Goal: Check status: Check status

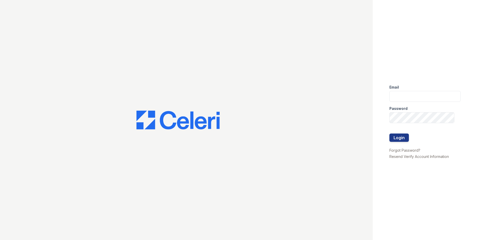
type input "arrivehollywood@trinity-pm.com"
click at [409, 138] on form "Email arrivehollywood@trinity-pm.com Password Login" at bounding box center [425, 114] width 71 height 67
click at [401, 137] on button "Login" at bounding box center [400, 138] width 20 height 8
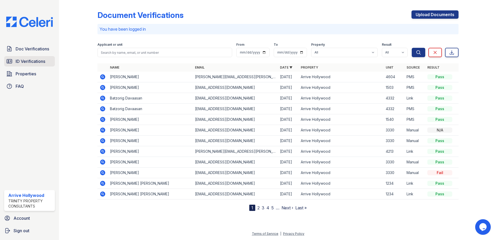
click at [23, 60] on span "ID Verifications" at bounding box center [31, 61] width 30 height 6
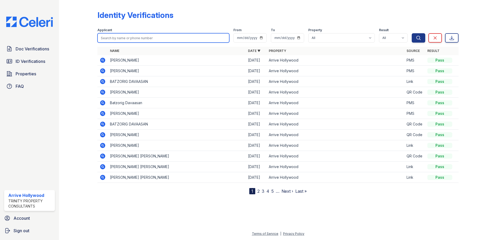
click at [125, 36] on input "search" at bounding box center [164, 37] width 132 height 9
type input "JURIS"
click at [412, 33] on button "Search" at bounding box center [419, 37] width 14 height 9
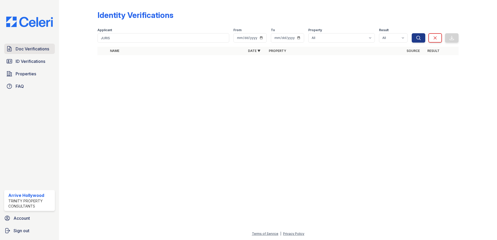
click at [24, 46] on span "Doc Verifications" at bounding box center [33, 49] width 34 height 6
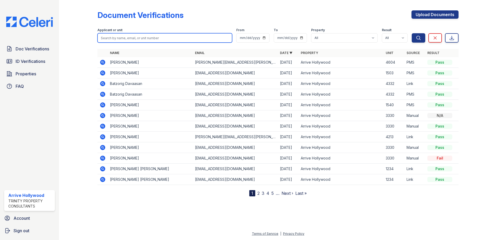
click at [114, 37] on input "search" at bounding box center [165, 37] width 135 height 9
type input "JURIS"
click at [412, 33] on button "Search" at bounding box center [419, 37] width 14 height 9
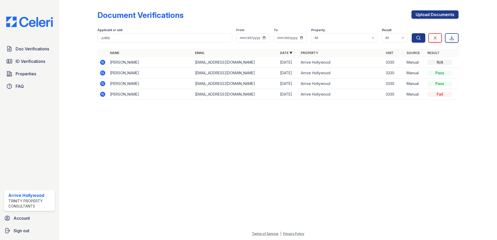
click at [103, 74] on icon at bounding box center [102, 73] width 5 height 5
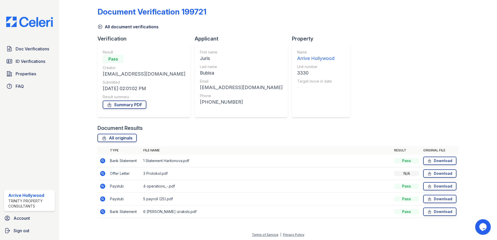
scroll to position [4, 0]
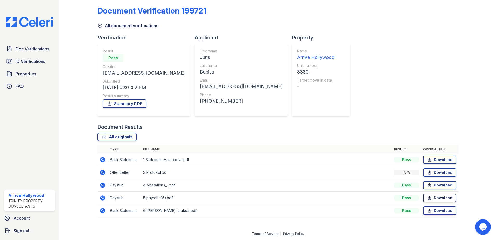
click at [433, 197] on link "Download" at bounding box center [440, 198] width 33 height 8
click at [197, 144] on div "All originals Type File name Result Original file Bank Statement 1 Statement Ha…" at bounding box center [278, 178] width 361 height 90
click at [104, 212] on icon at bounding box center [102, 210] width 5 height 5
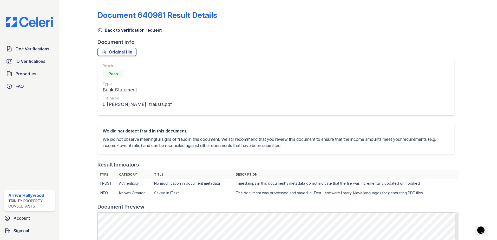
click at [224, 74] on div "Result Pass Type Bank Statement File name 6 RB konta izraksts.pdf" at bounding box center [276, 86] width 357 height 57
click at [23, 54] on div "Doc Verifications ID Verifications Properties FAQ" at bounding box center [29, 68] width 55 height 48
click at [25, 51] on span "Doc Verifications" at bounding box center [33, 49] width 34 height 6
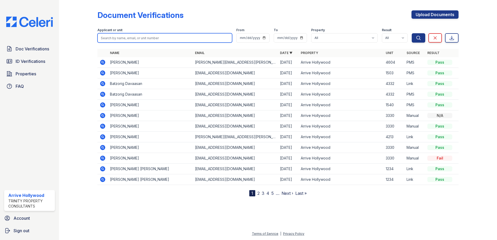
click at [125, 40] on input "search" at bounding box center [165, 37] width 135 height 9
click at [78, 56] on div at bounding box center [82, 99] width 30 height 195
click at [106, 37] on input "search" at bounding box center [165, 37] width 135 height 9
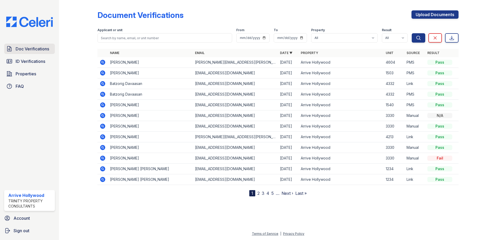
click at [52, 52] on link "Doc Verifications" at bounding box center [29, 49] width 51 height 10
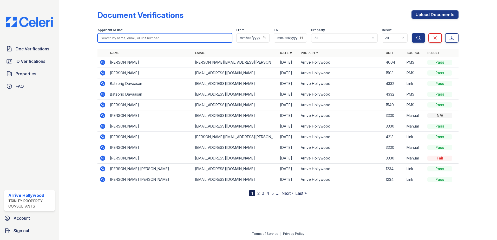
click at [151, 34] on input "search" at bounding box center [165, 37] width 135 height 9
paste input "Lina"
type input "Lina"
click at [412, 33] on button "Search" at bounding box center [419, 37] width 14 height 9
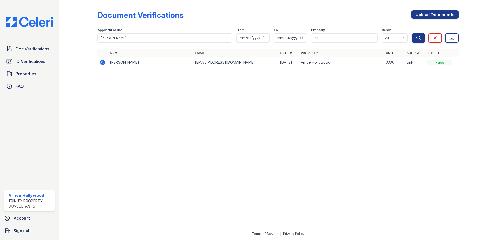
click at [129, 106] on div at bounding box center [278, 156] width 422 height 150
click at [155, 162] on div at bounding box center [278, 156] width 422 height 150
drag, startPoint x: 119, startPoint y: 166, endPoint x: 266, endPoint y: 72, distance: 174.6
click at [119, 165] on div at bounding box center [278, 156] width 422 height 150
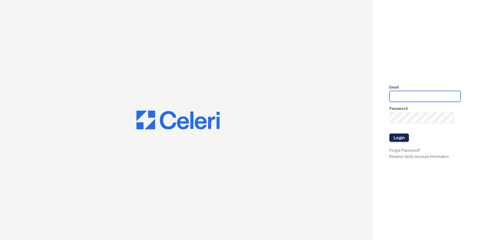
type input "[EMAIL_ADDRESS][DOMAIN_NAME]"
click at [395, 139] on button "Login" at bounding box center [400, 138] width 20 height 8
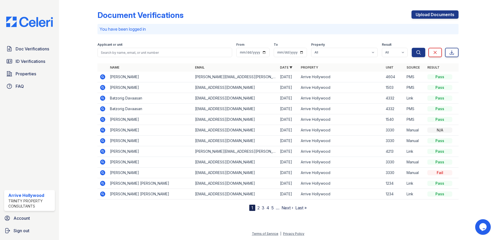
click at [79, 54] on div at bounding box center [82, 106] width 30 height 209
